Goal: Task Accomplishment & Management: Manage account settings

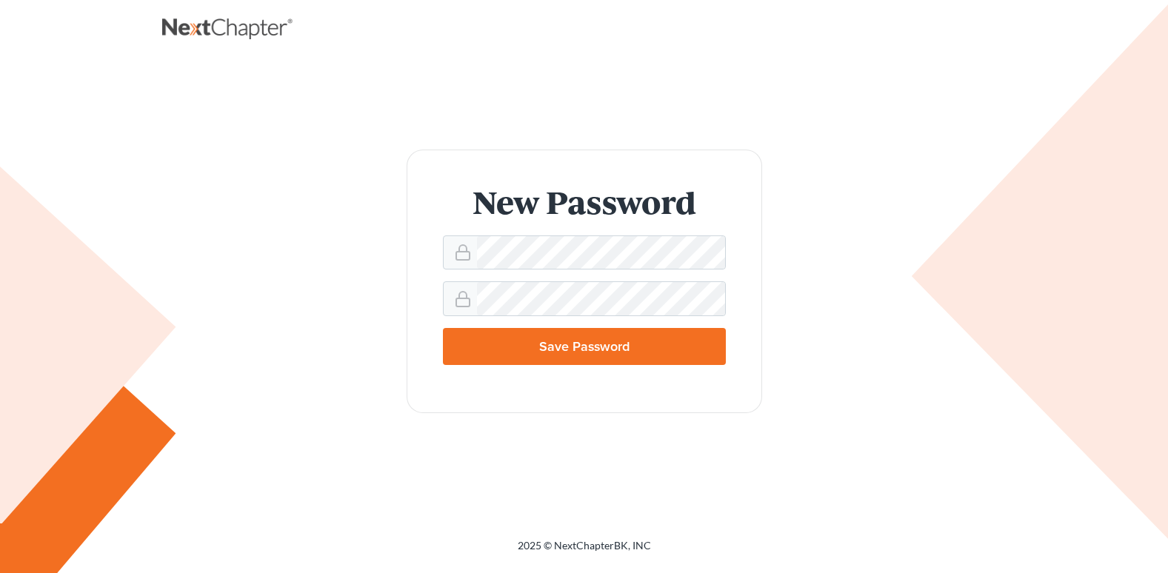
click at [628, 338] on input "Save Password" at bounding box center [584, 346] width 283 height 37
type input "Thinking..."
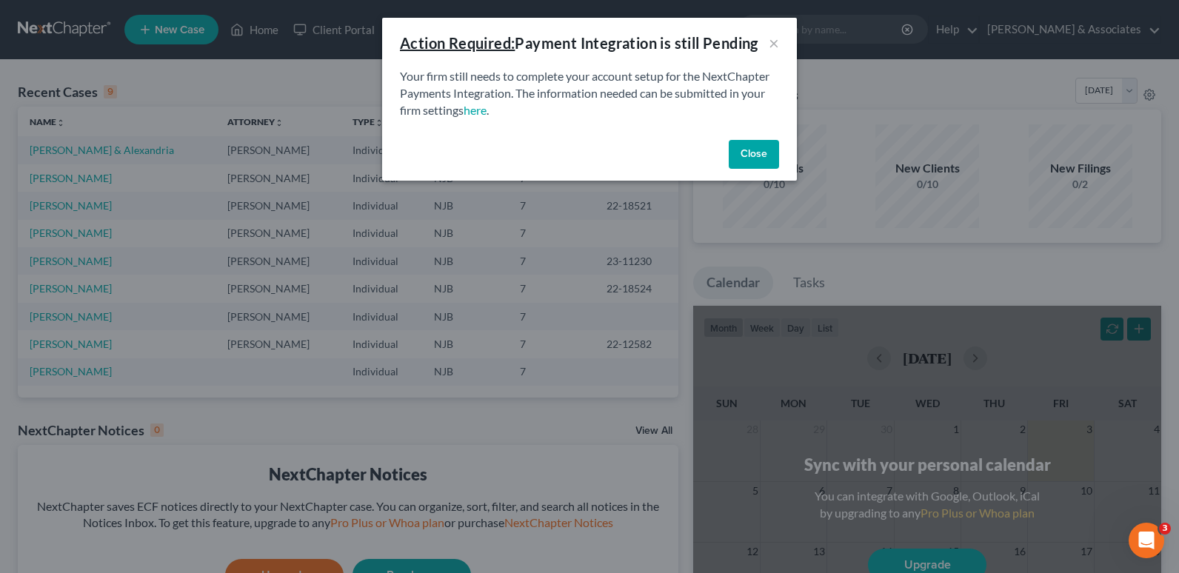
click at [772, 158] on button "Close" at bounding box center [754, 155] width 50 height 30
